Goal: Information Seeking & Learning: Check status

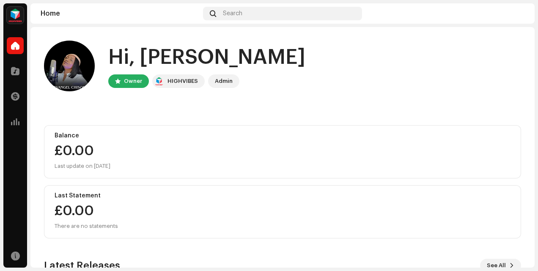
drag, startPoint x: 534, startPoint y: 104, endPoint x: 533, endPoint y: 164, distance: 60.0
click at [533, 164] on div "[DEMOGRAPHIC_DATA] [PERSON_NAME] Home Catalog Transactions Analytics Resources …" at bounding box center [269, 135] width 538 height 271
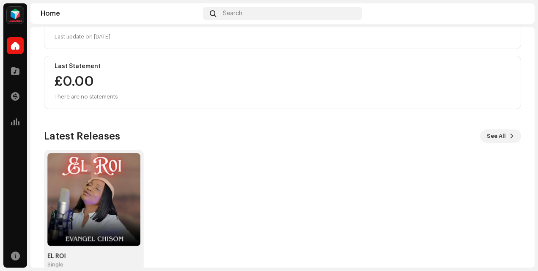
scroll to position [142, 0]
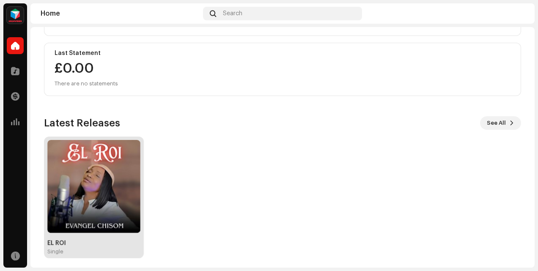
click at [102, 201] on img at bounding box center [93, 186] width 93 height 93
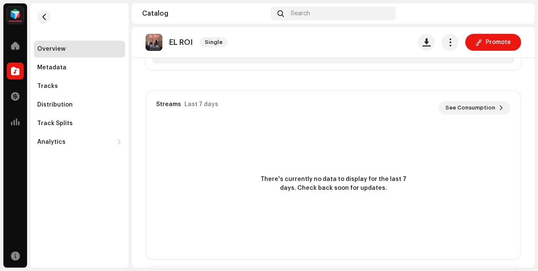
scroll to position [428, 0]
click at [470, 104] on span "See Consumption" at bounding box center [470, 109] width 50 height 17
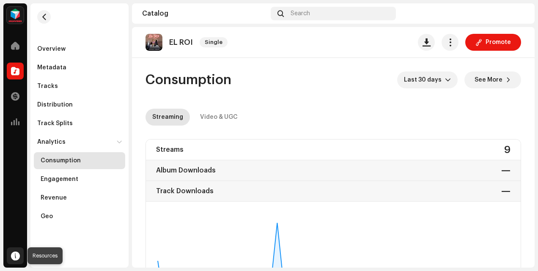
click at [17, 256] on span at bounding box center [15, 255] width 9 height 7
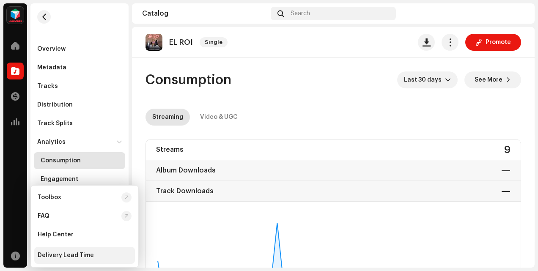
click at [46, 255] on div "Delivery Lead Time" at bounding box center [66, 255] width 56 height 7
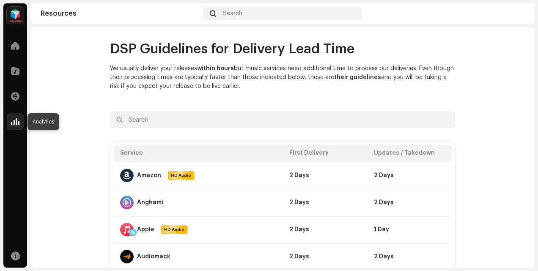
click at [16, 119] on span at bounding box center [15, 121] width 8 height 7
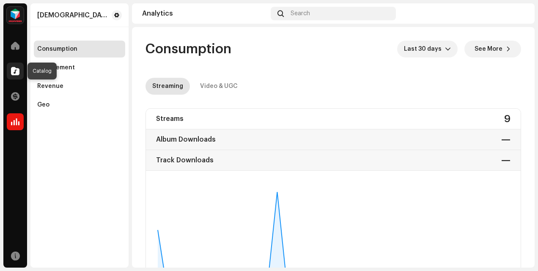
click at [14, 71] on span at bounding box center [15, 71] width 8 height 7
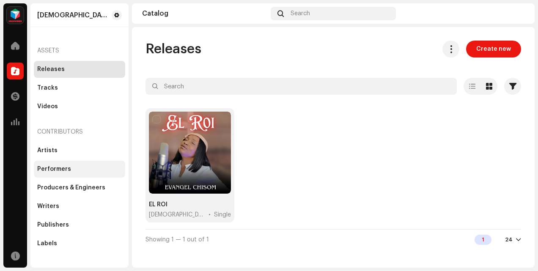
click at [79, 169] on div "Performers" at bounding box center [79, 169] width 85 height 7
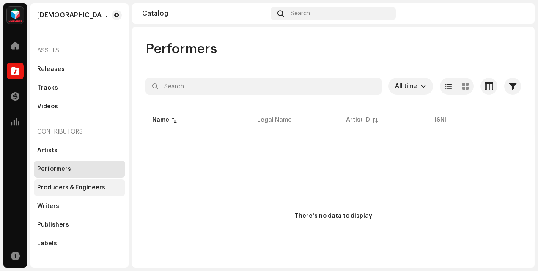
click at [66, 190] on div "Producers & Engineers" at bounding box center [71, 187] width 68 height 7
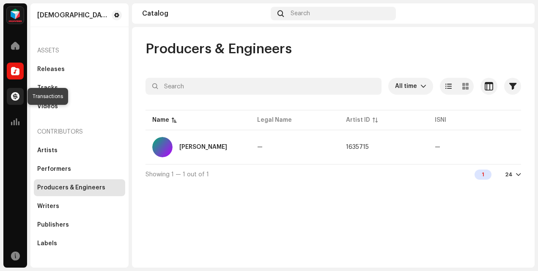
click at [15, 97] on span at bounding box center [15, 96] width 8 height 7
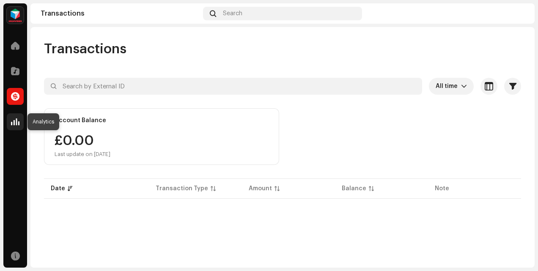
click at [19, 123] on span at bounding box center [15, 121] width 8 height 7
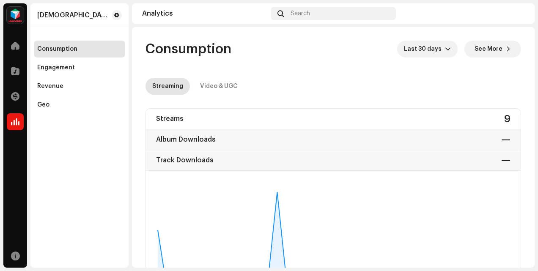
click at [79, 49] on div "Consumption" at bounding box center [79, 49] width 85 height 7
click at [70, 70] on div "Engagement" at bounding box center [56, 67] width 38 height 7
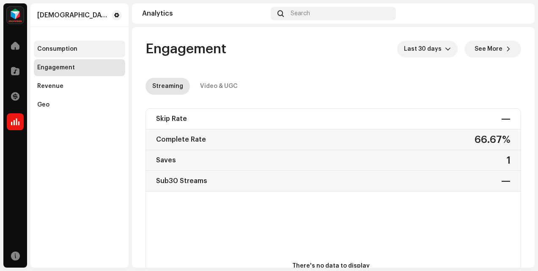
click at [73, 49] on div "Consumption" at bounding box center [57, 49] width 40 height 7
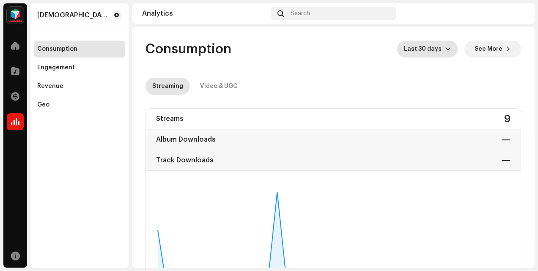
click at [445, 50] on icon "dropdown trigger" at bounding box center [448, 49] width 6 height 6
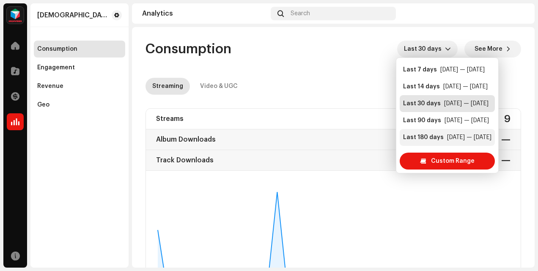
click at [433, 135] on div "Last 180 days" at bounding box center [423, 137] width 41 height 8
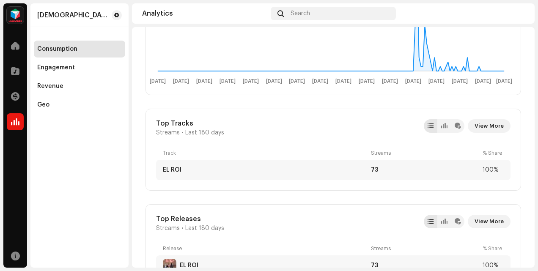
scroll to position [60, 0]
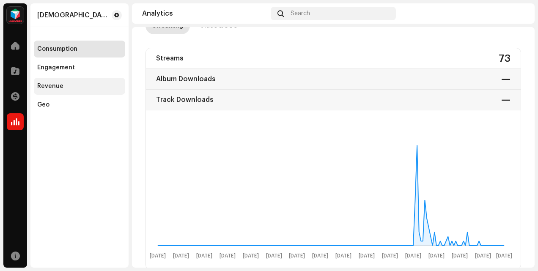
click at [69, 85] on div "Revenue" at bounding box center [79, 86] width 85 height 7
